Goal: Task Accomplishment & Management: Manage account settings

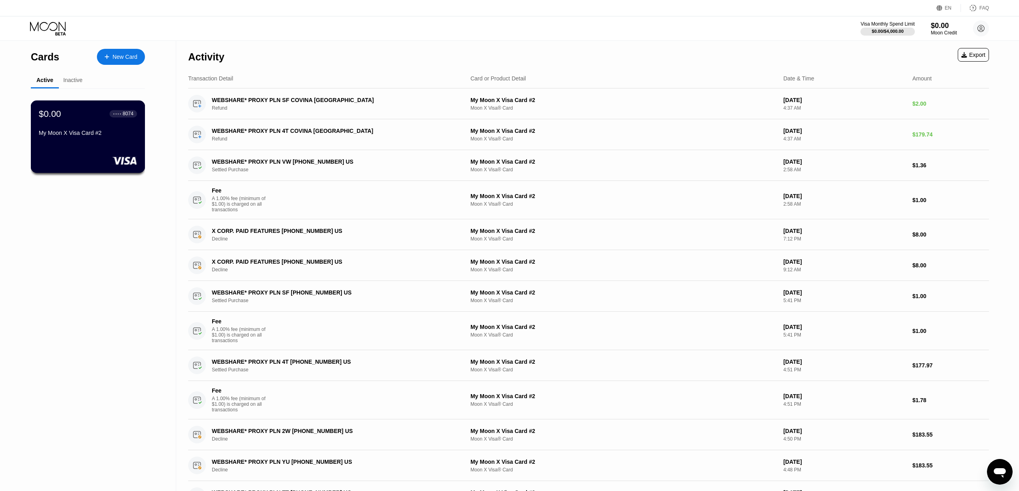
click at [61, 151] on div "$0.00 ● ● ● ● 8074 My Moon X Visa Card #2" at bounding box center [88, 136] width 114 height 72
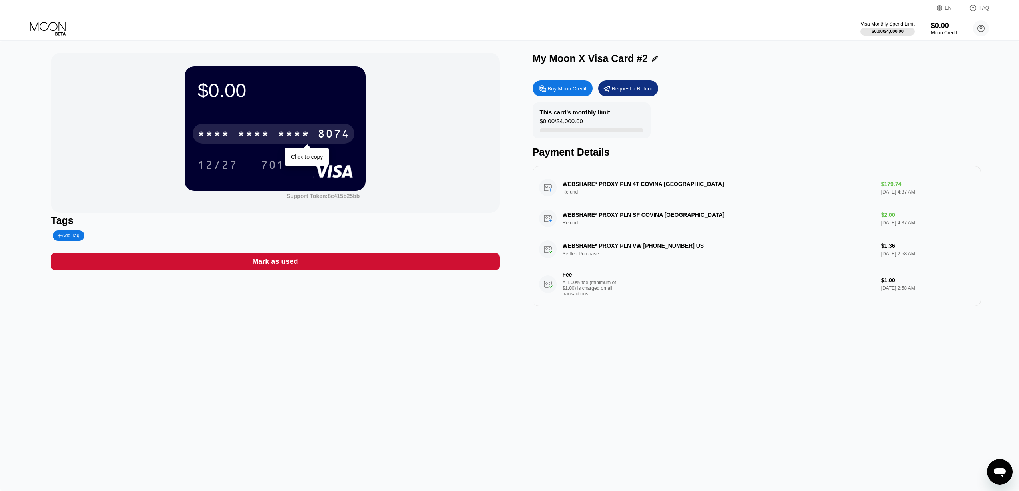
click at [342, 130] on div "8074" at bounding box center [333, 134] width 32 height 13
click at [219, 164] on div "12/27" at bounding box center [217, 166] width 40 height 13
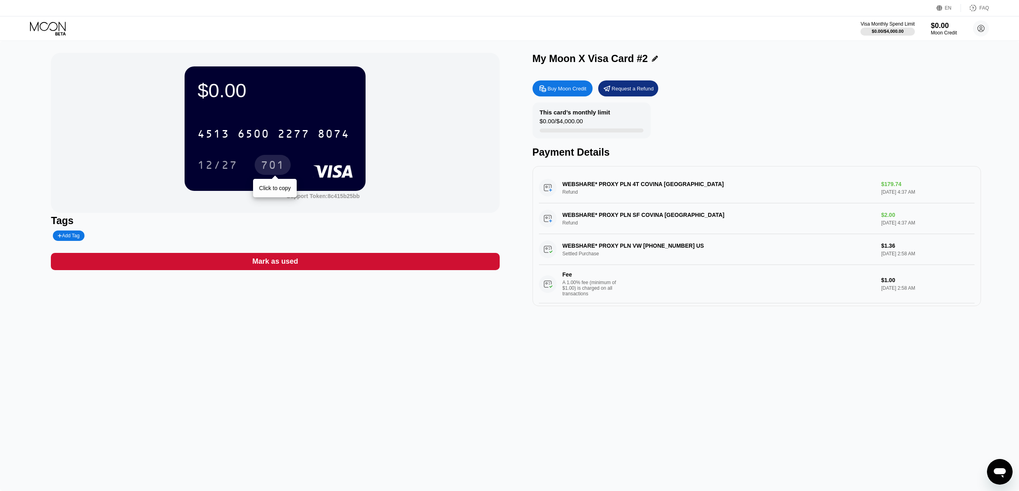
click at [269, 164] on div "701" at bounding box center [273, 166] width 24 height 13
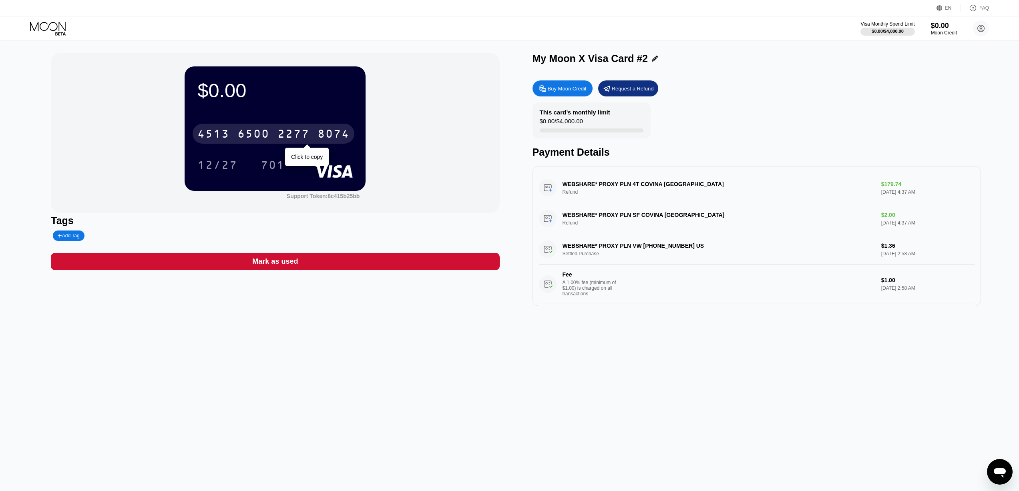
click at [283, 133] on div "2277" at bounding box center [293, 134] width 32 height 13
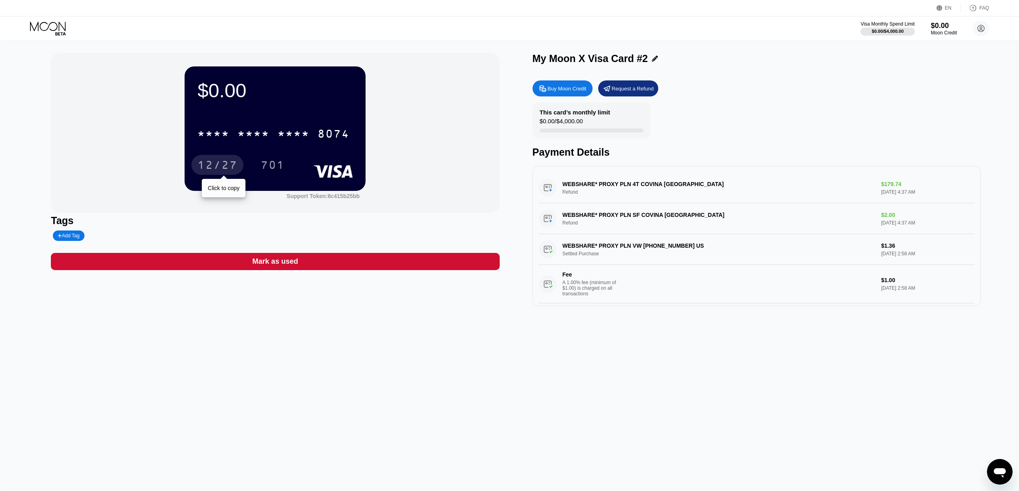
click at [220, 166] on div "12/27" at bounding box center [217, 166] width 40 height 13
